Goal: Check status: Check status

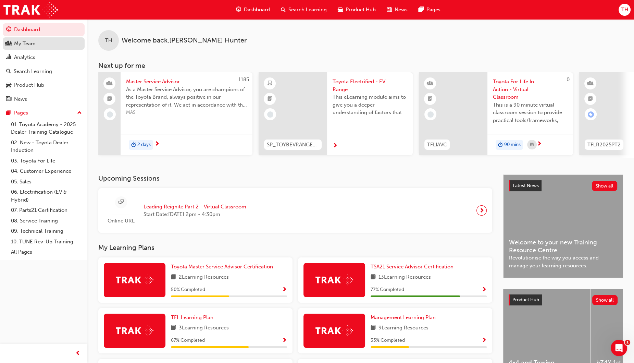
click at [28, 43] on div "My Team" at bounding box center [25, 44] width 22 height 8
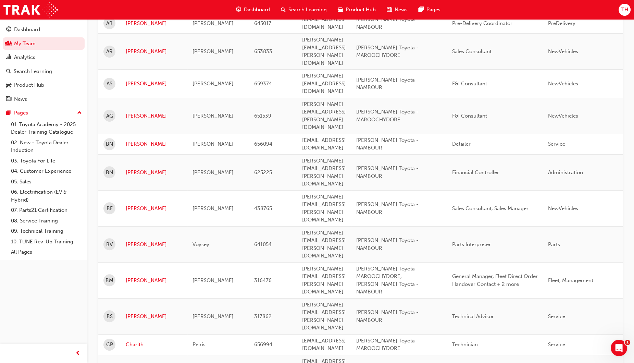
scroll to position [385, 0]
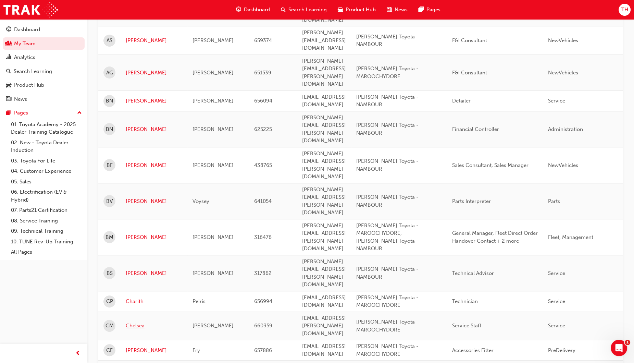
click at [144, 322] on link "Chelsea" at bounding box center [154, 326] width 57 height 8
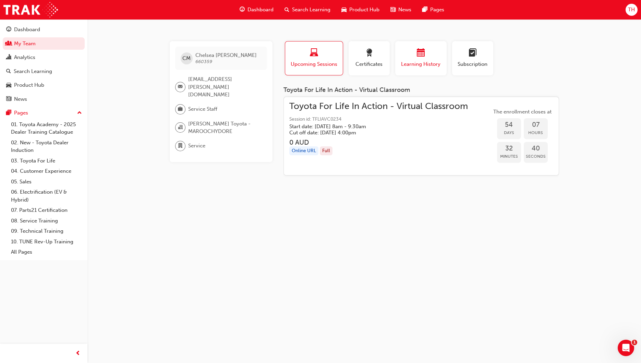
click at [414, 63] on span "Learning History" at bounding box center [420, 64] width 41 height 8
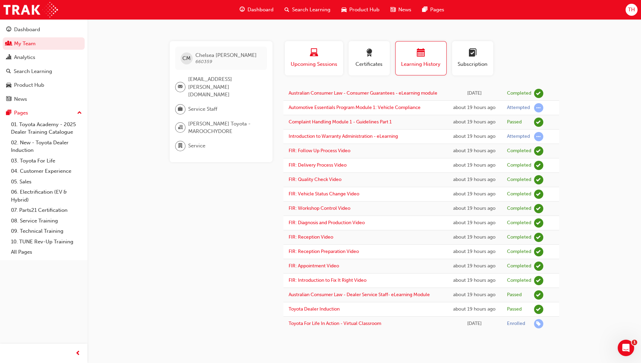
click at [317, 63] on span "Upcoming Sessions" at bounding box center [314, 64] width 48 height 8
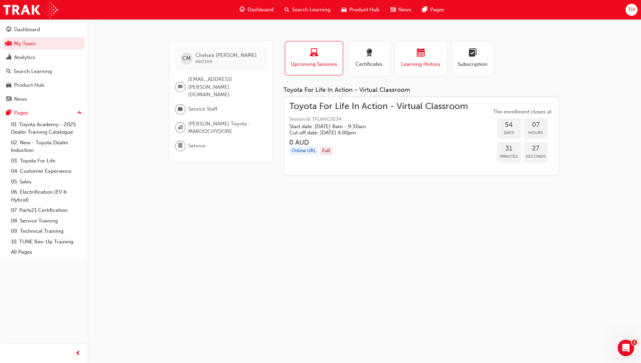
click at [415, 63] on span "Learning History" at bounding box center [420, 64] width 41 height 8
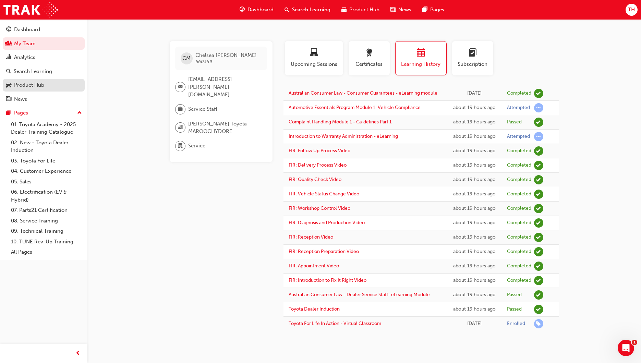
click at [25, 84] on div "Product Hub" at bounding box center [29, 85] width 30 height 8
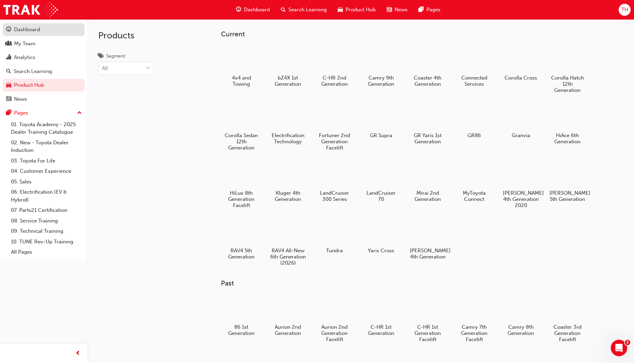
click at [25, 31] on div "Dashboard" at bounding box center [27, 30] width 26 height 8
